Goal: Task Accomplishment & Management: Manage account settings

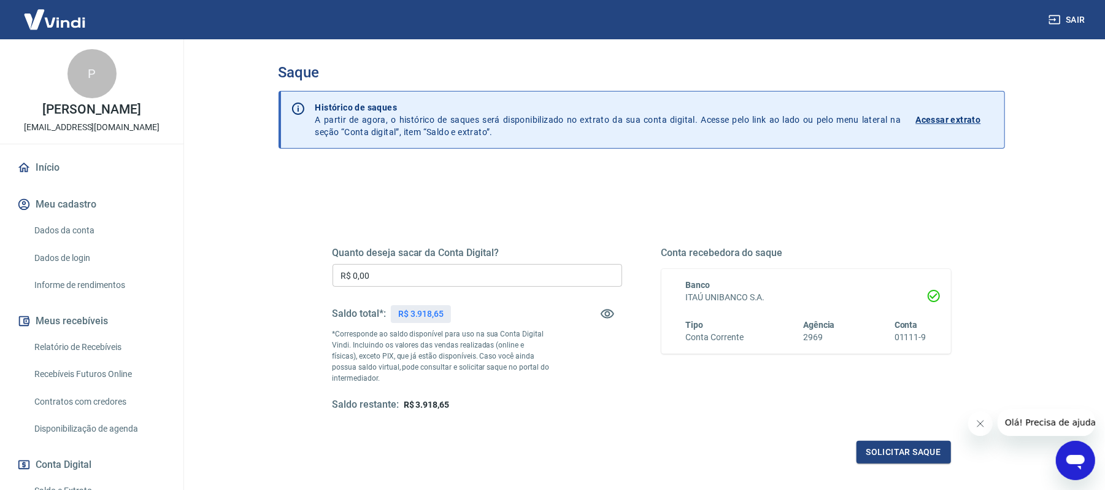
click at [981, 419] on icon "Fechar mensagem da empresa" at bounding box center [980, 423] width 10 height 10
click at [530, 276] on input "R$ 0,00" at bounding box center [478, 275] width 290 height 23
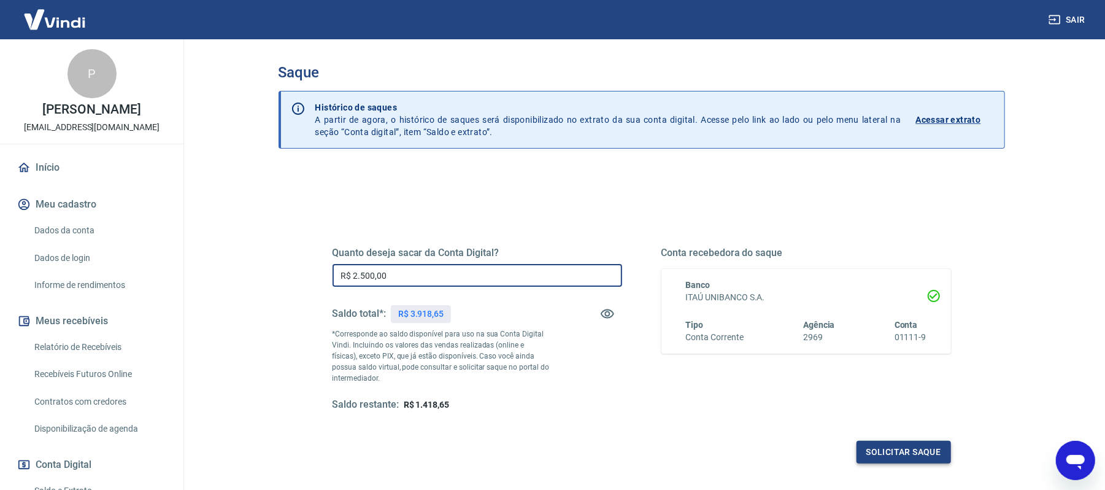
type input "R$ 2.500,00"
click at [877, 452] on button "Solicitar saque" at bounding box center [904, 452] width 95 height 23
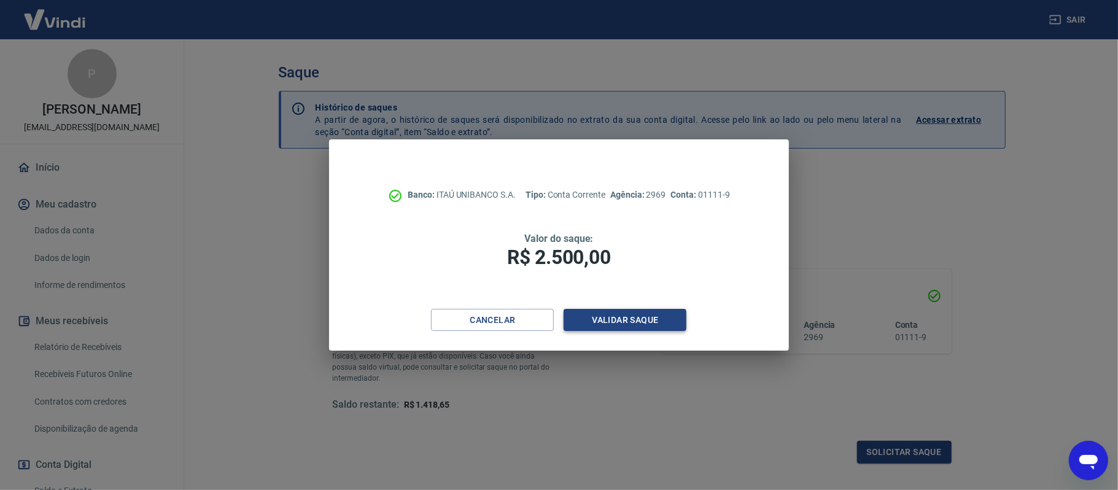
click at [636, 320] on button "Validar saque" at bounding box center [624, 320] width 123 height 23
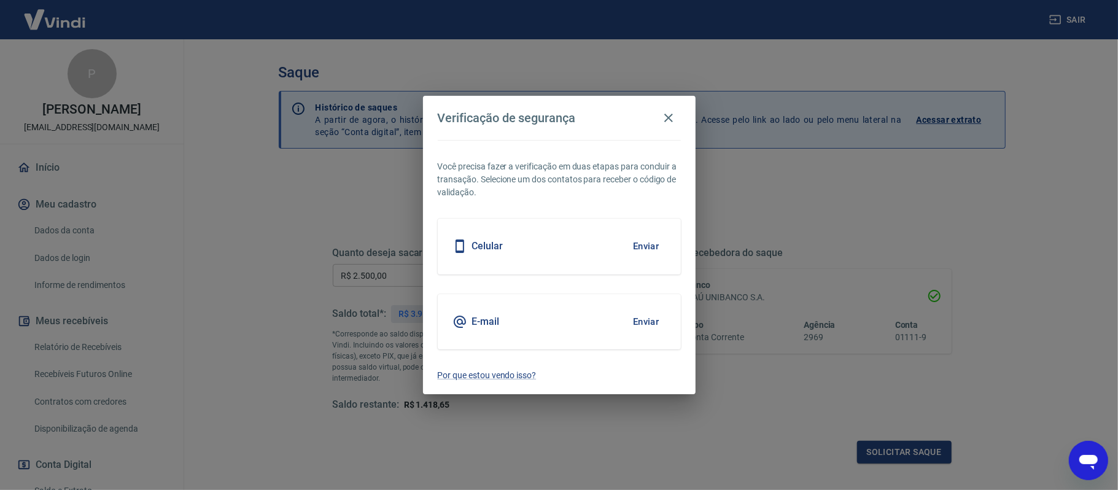
click at [634, 239] on button "Enviar" at bounding box center [646, 246] width 40 height 26
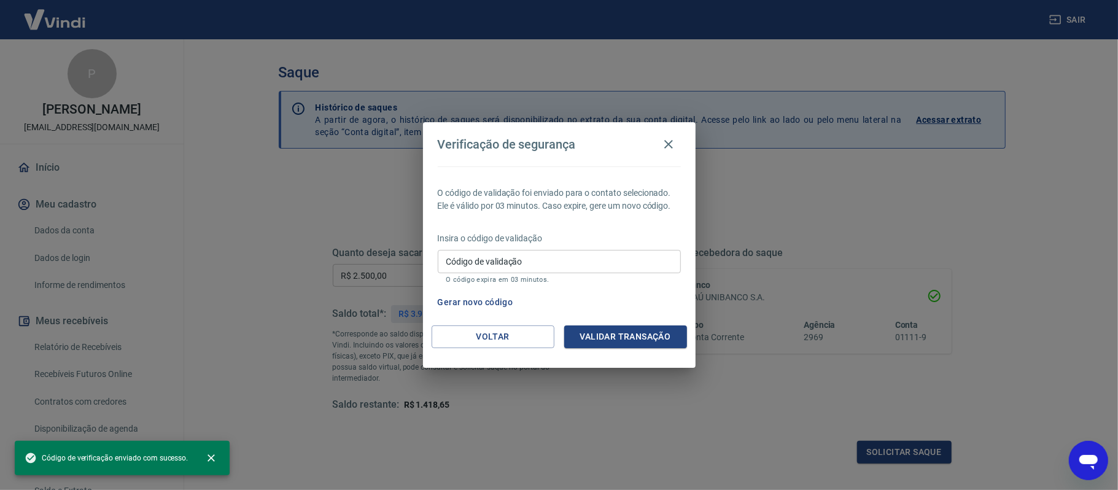
click at [566, 255] on input "Código de validação" at bounding box center [559, 261] width 243 height 23
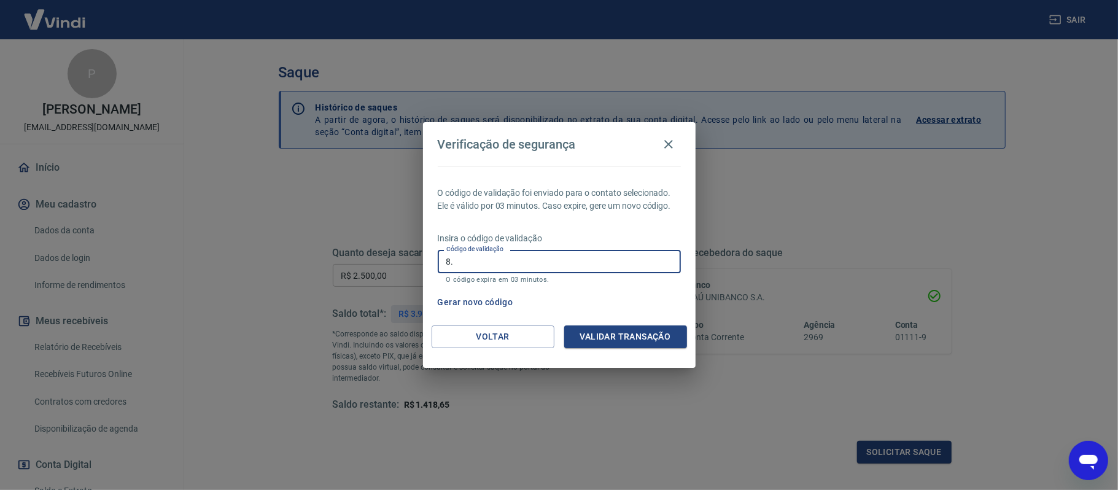
type input "8"
type input "863286"
click at [644, 341] on button "Validar transação" at bounding box center [625, 336] width 123 height 23
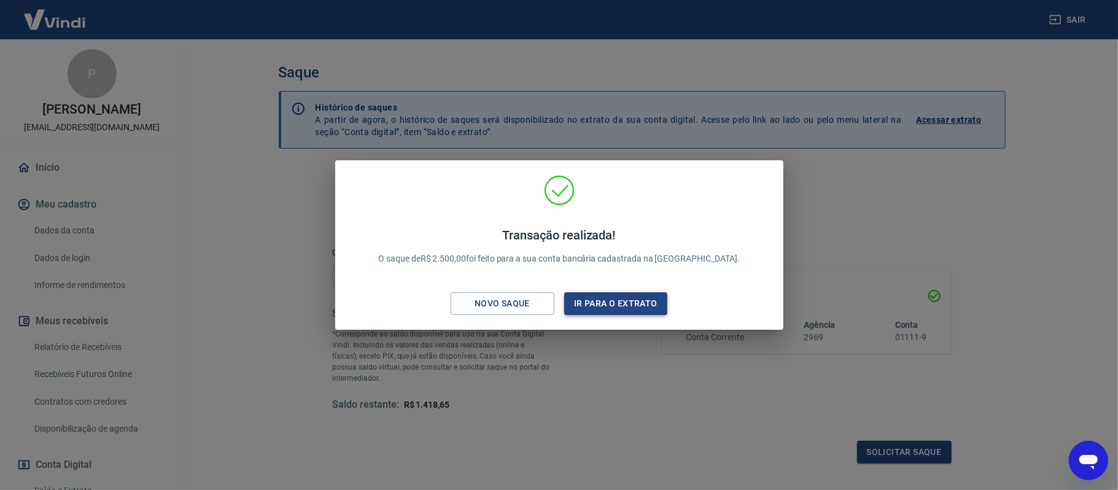
click at [631, 297] on button "Ir para o extrato" at bounding box center [616, 303] width 104 height 23
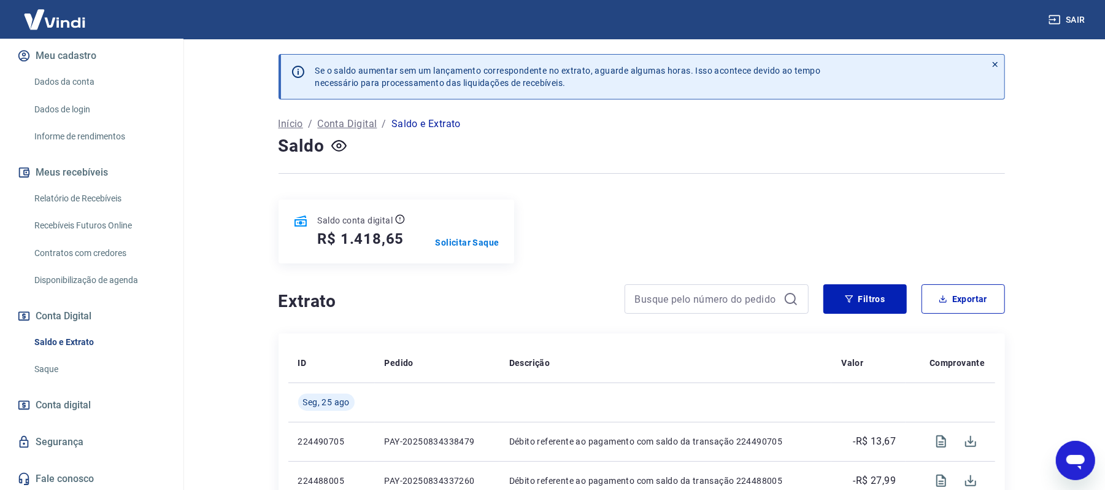
scroll to position [150, 0]
click at [44, 367] on link "Saque" at bounding box center [98, 367] width 139 height 25
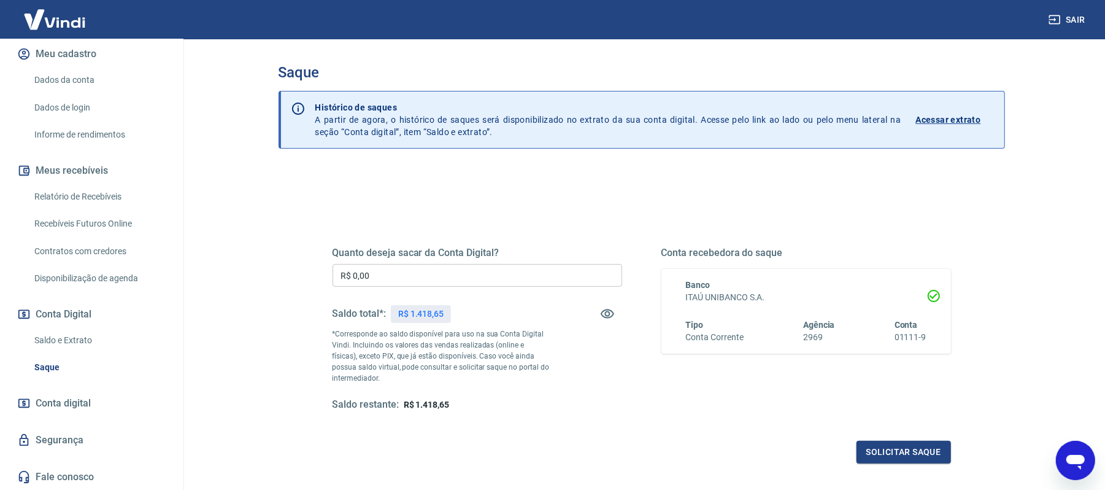
scroll to position [117, 0]
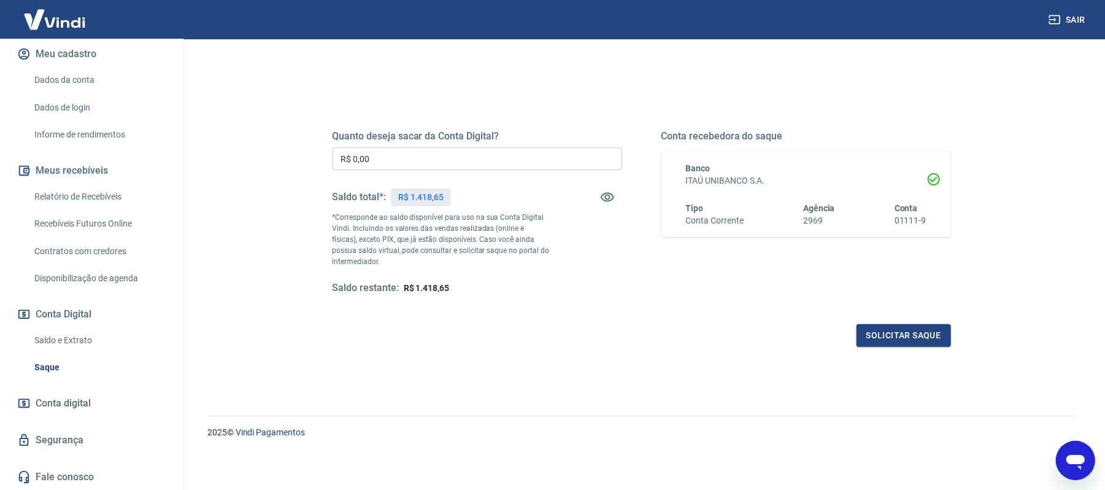
click at [96, 340] on link "Saldo e Extrato" at bounding box center [98, 340] width 139 height 25
click at [86, 338] on link "Saldo e Extrato" at bounding box center [98, 340] width 139 height 25
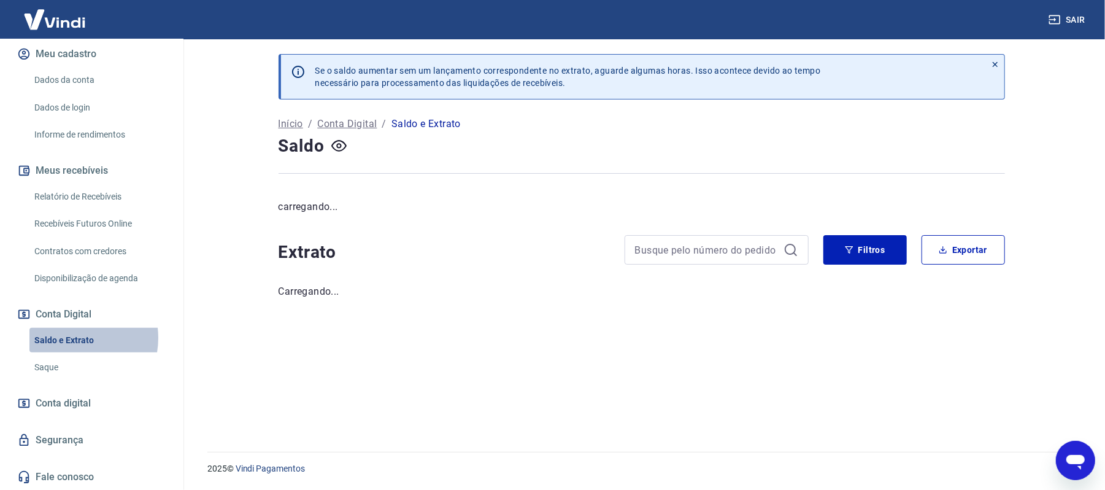
click at [74, 338] on link "Saldo e Extrato" at bounding box center [98, 340] width 139 height 25
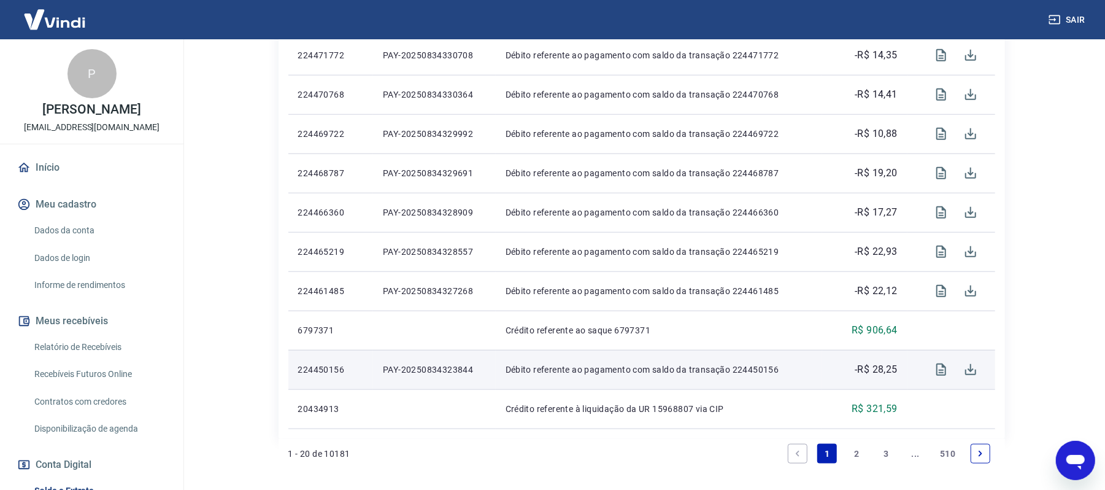
scroll to position [573, 0]
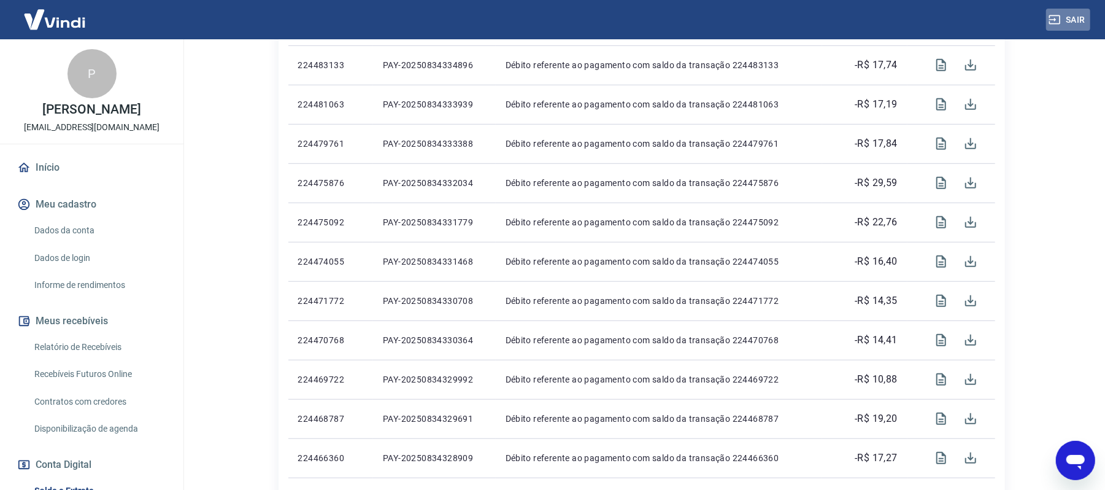
click at [1081, 23] on button "Sair" at bounding box center [1068, 20] width 44 height 23
